Goal: Find specific page/section: Find specific page/section

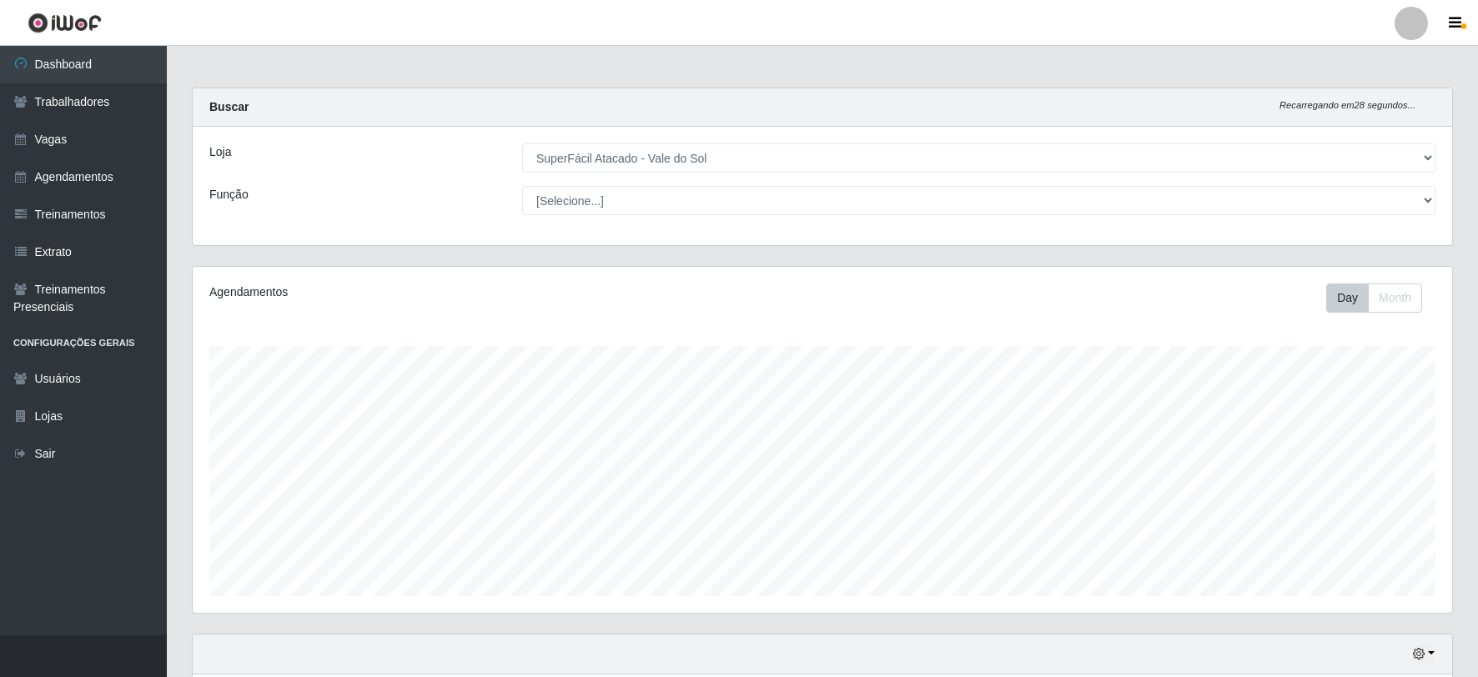
select select "502"
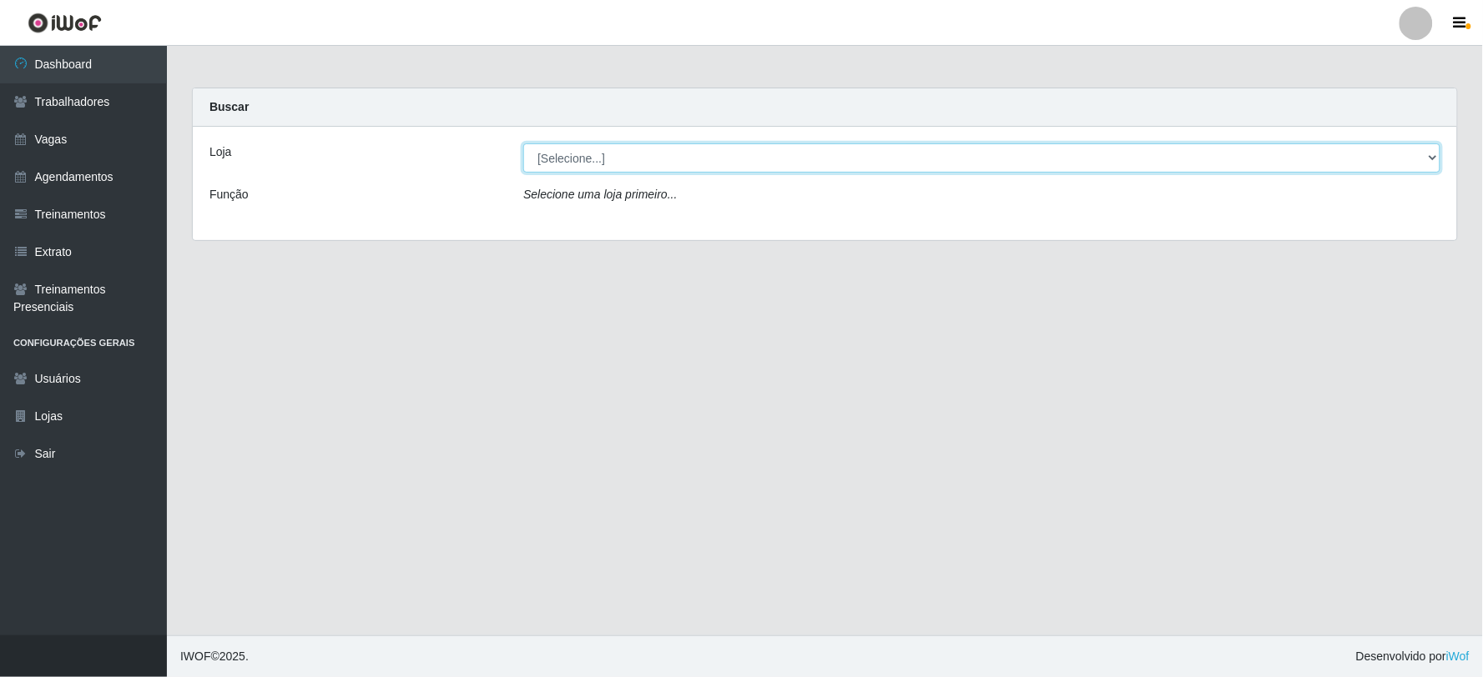
click at [617, 163] on select "[Selecione...] SuperFácil Atacado - Vale do Sol" at bounding box center [981, 158] width 917 height 29
select select "502"
click at [523, 144] on select "[Selecione...] SuperFácil Atacado - Vale do Sol" at bounding box center [981, 158] width 917 height 29
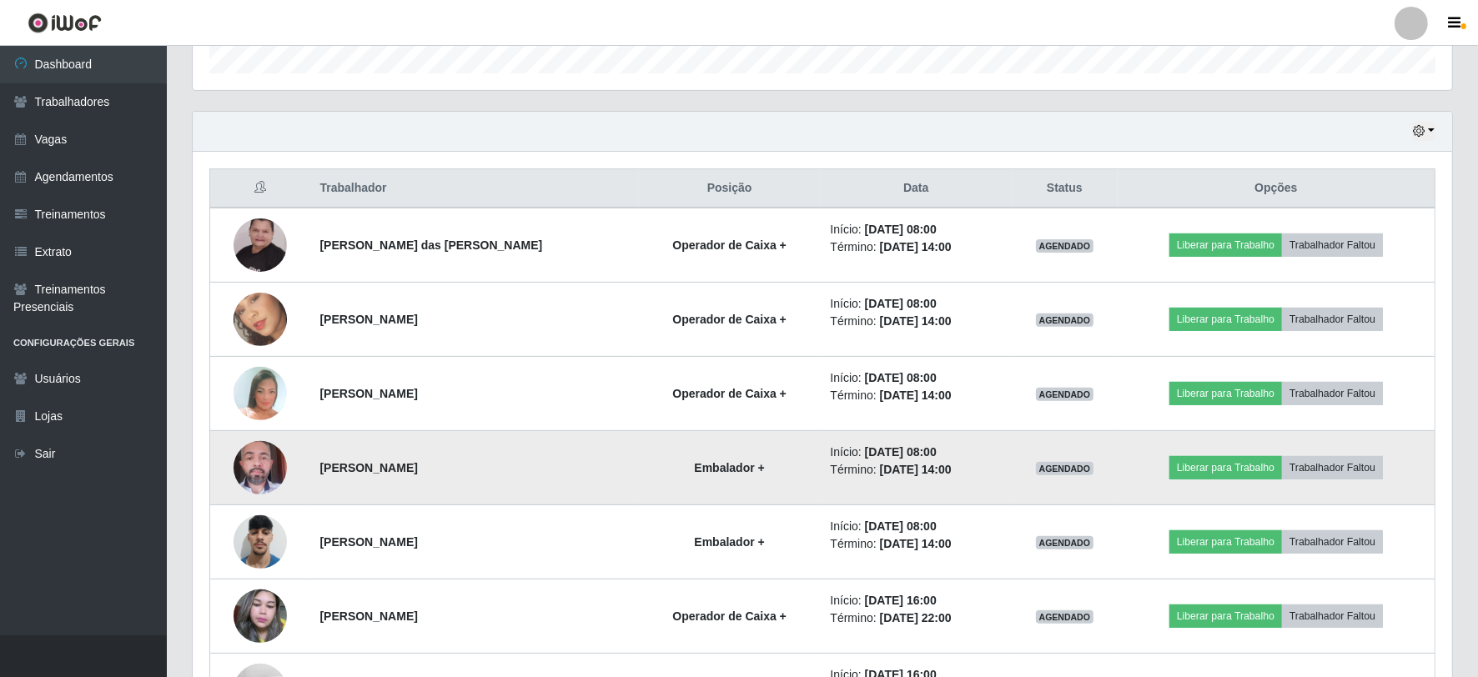
scroll to position [556, 0]
